Goal: Task Accomplishment & Management: Use online tool/utility

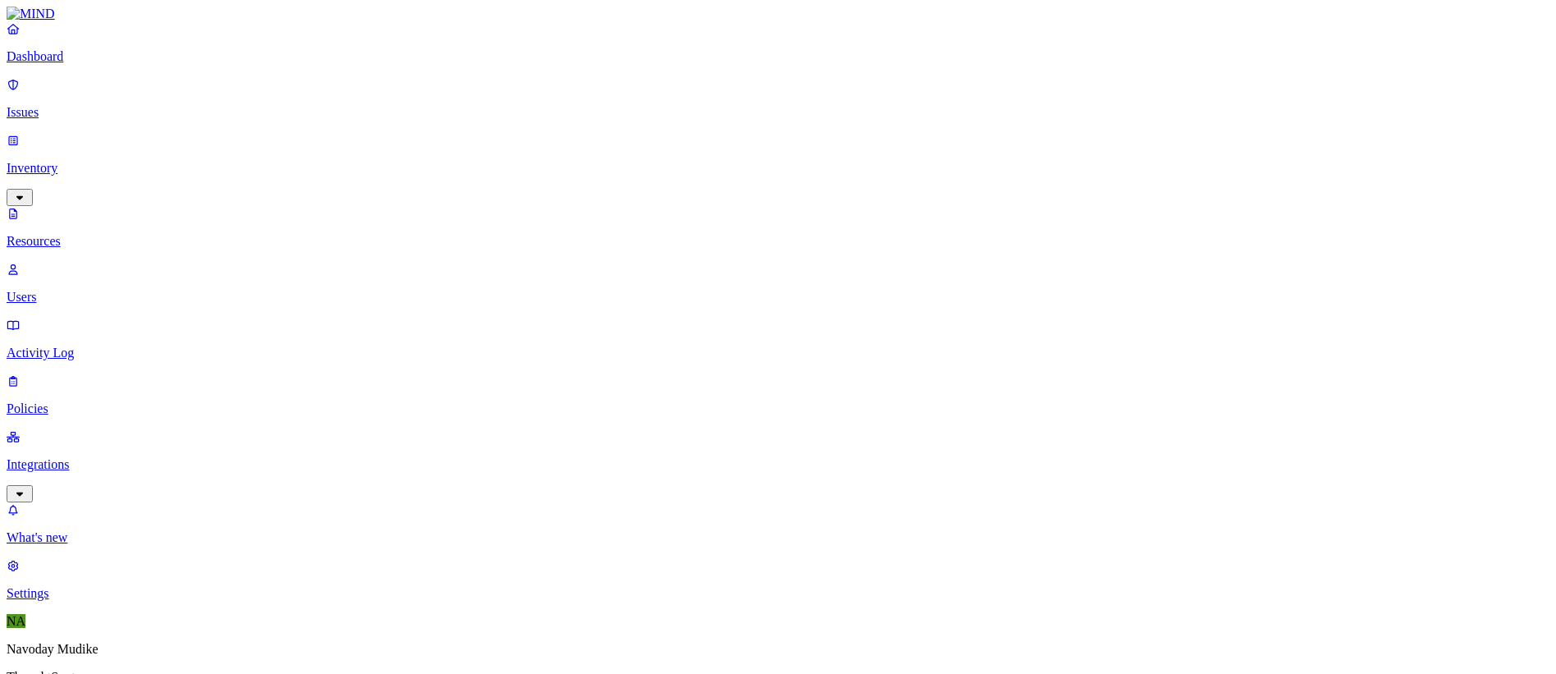
click at [87, 105] on p "Issues" at bounding box center [778, 112] width 1543 height 15
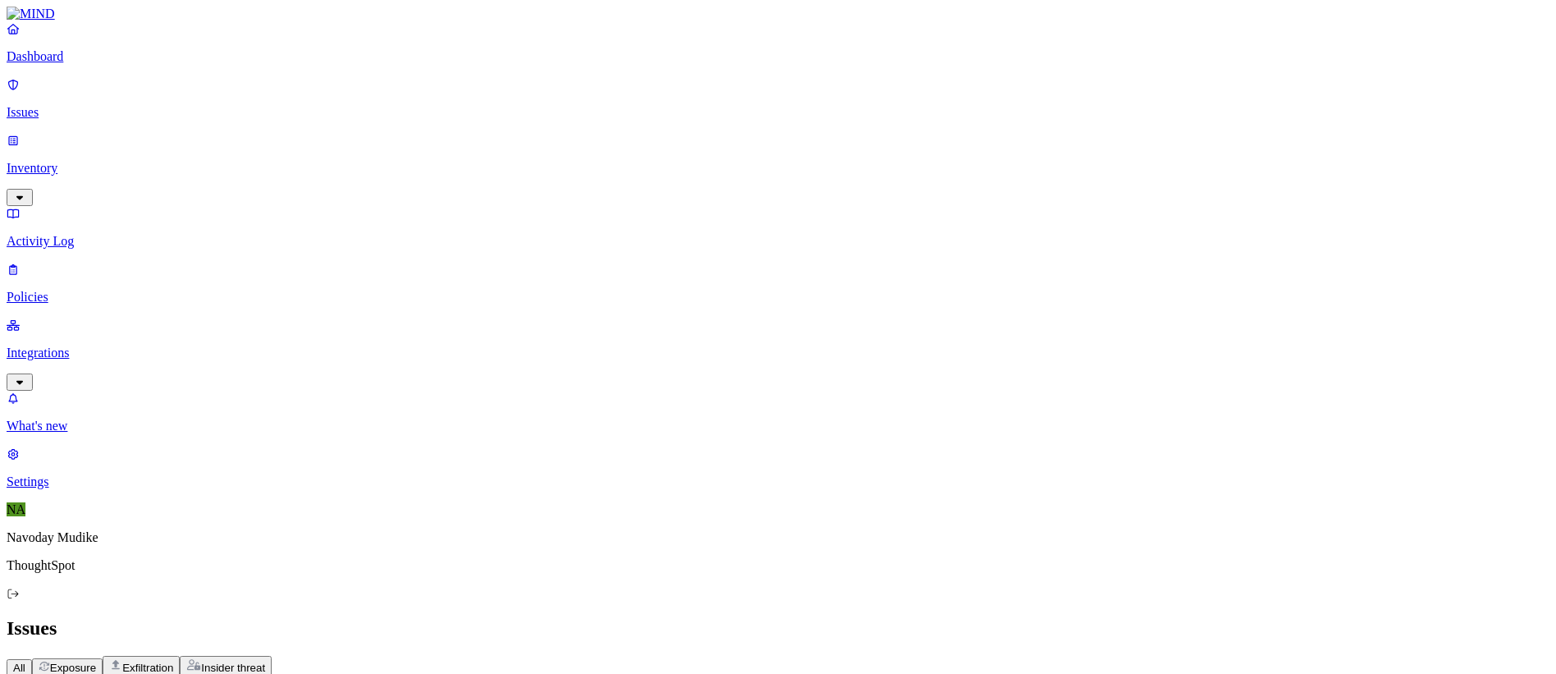
click at [1139, 617] on div "Issues" at bounding box center [778, 628] width 1543 height 22
click at [40, 438] on nav "Dashboard Issues Inventory Activity Log Policies Integrations What's new 1 Sett…" at bounding box center [778, 255] width 1543 height 468
click at [33, 373] on button "button" at bounding box center [20, 381] width 26 height 17
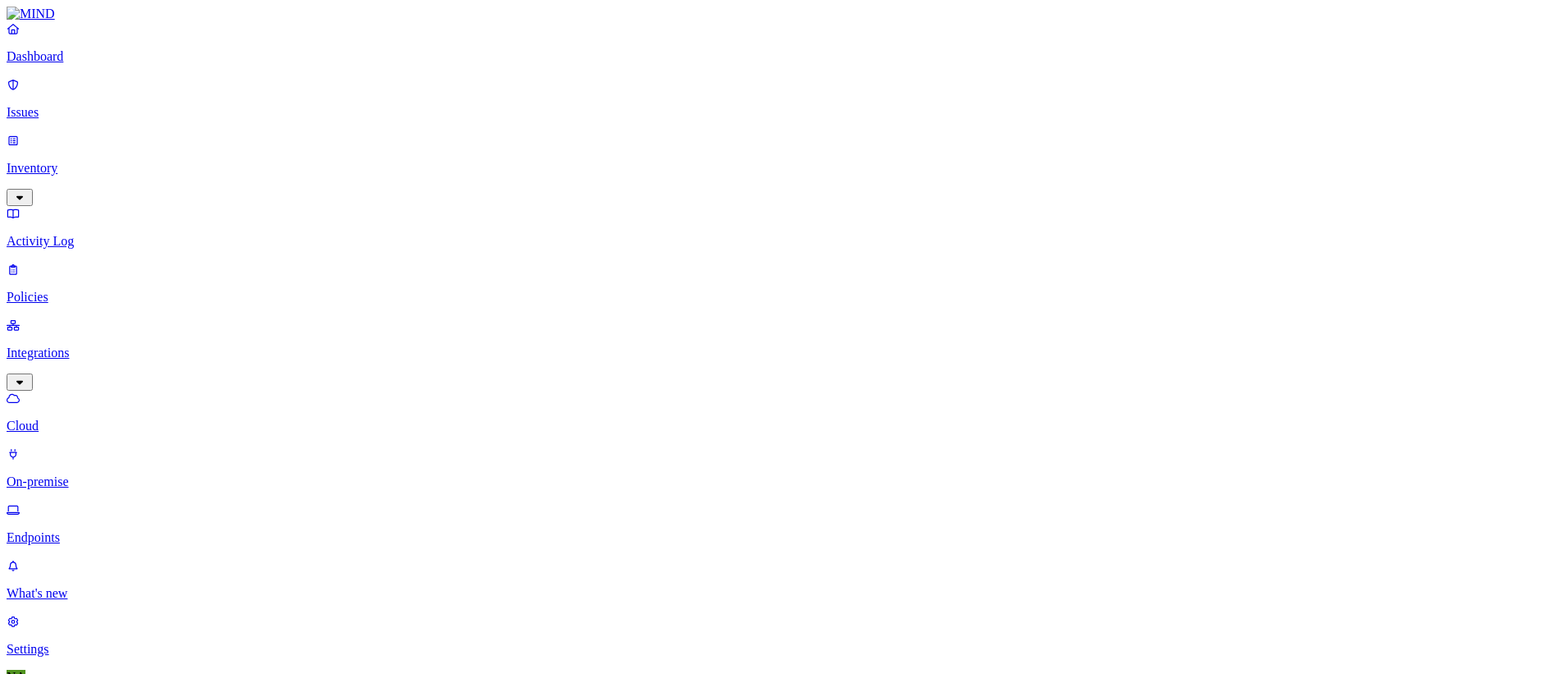
click at [94, 530] on p "Endpoints" at bounding box center [778, 537] width 1543 height 15
click at [642, 171] on div "Last 30 days" at bounding box center [642, 193] width 0 height 44
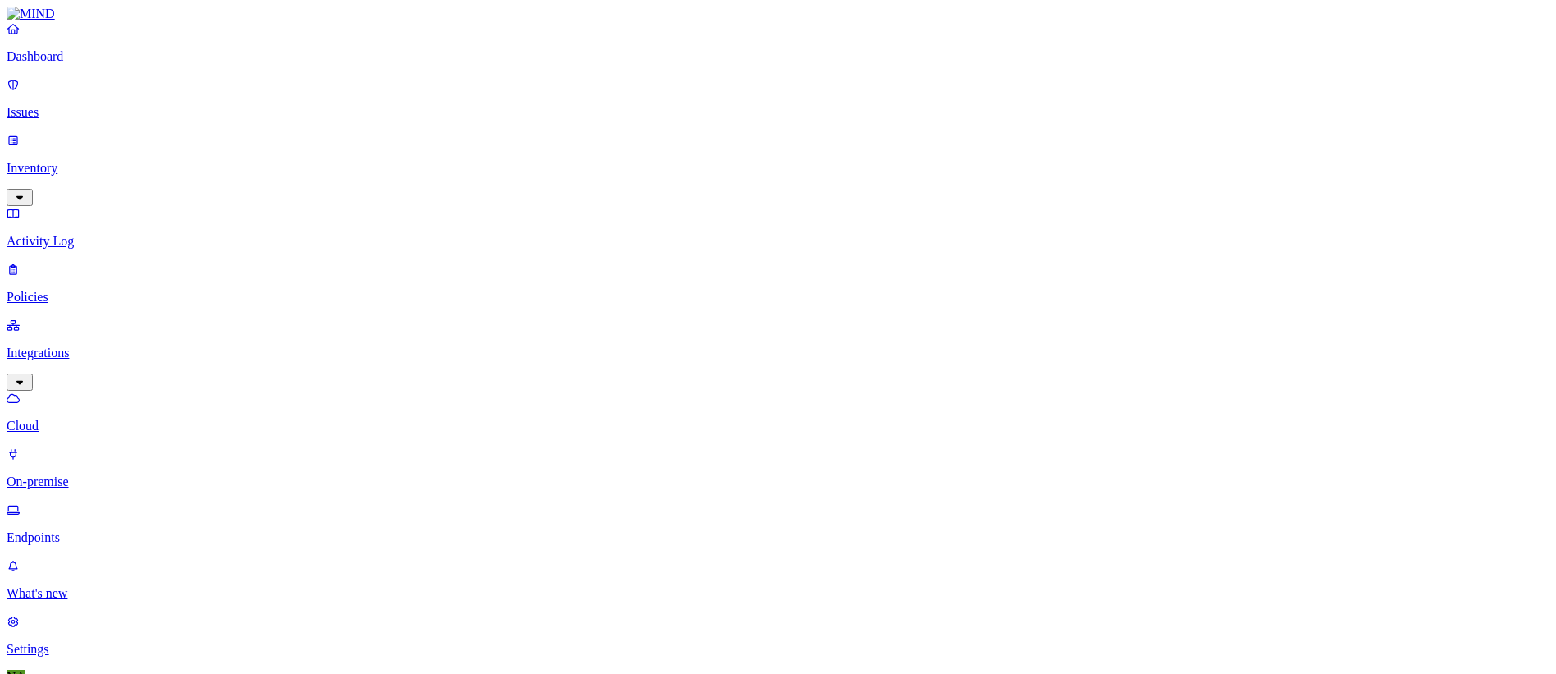
click at [642, 145] on div "Last 7 days" at bounding box center [642, 148] width 0 height 44
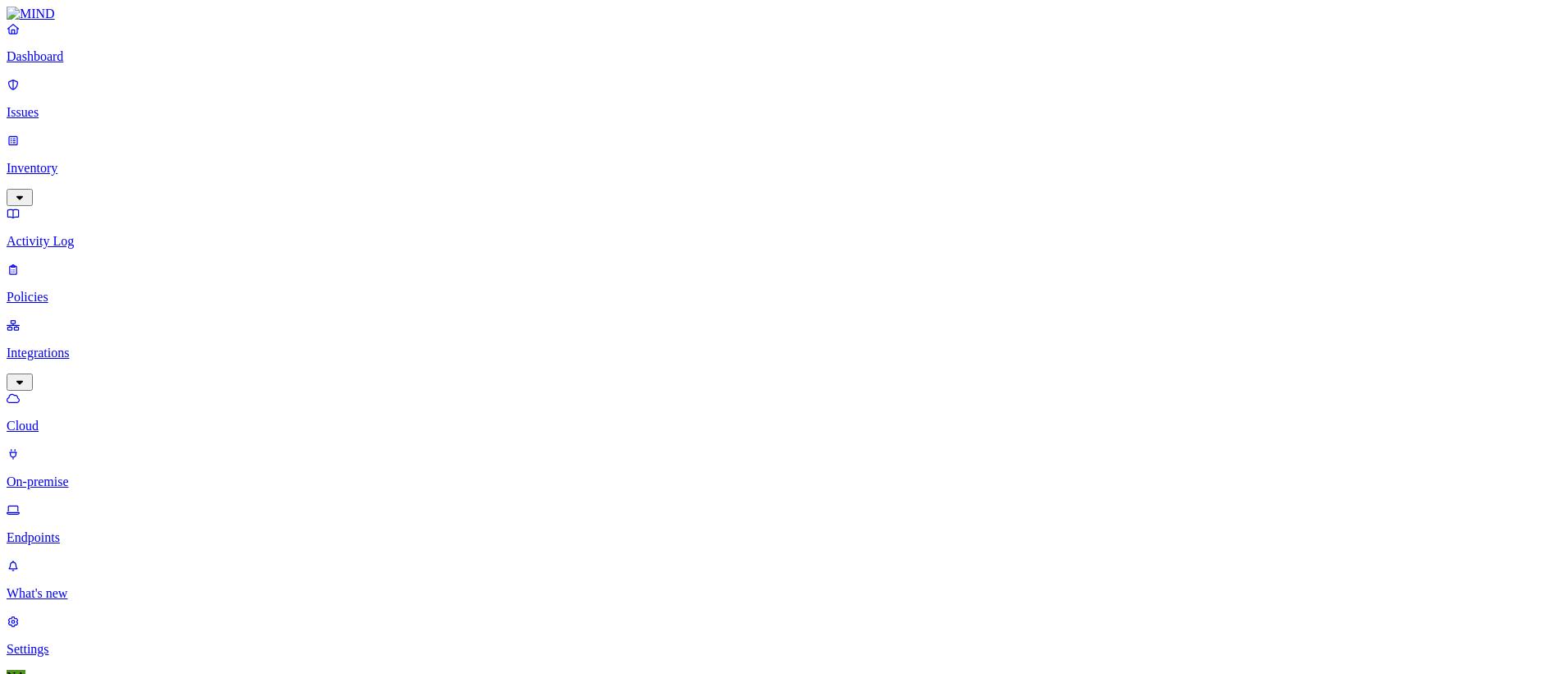
click at [642, 171] on div "Last 30 days" at bounding box center [642, 193] width 0 height 44
click at [54, 108] on p "Issues" at bounding box center [778, 112] width 1543 height 15
